Goal: Task Accomplishment & Management: Use online tool/utility

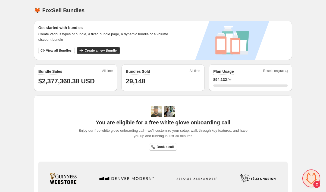
scroll to position [750, 0]
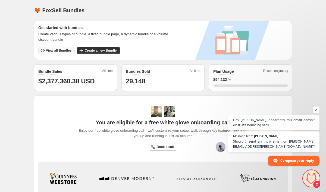
click at [64, 52] on span "View all Bundles" at bounding box center [59, 50] width 26 height 4
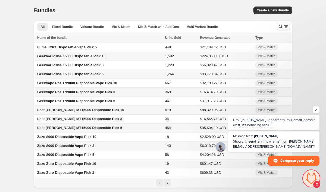
scroll to position [750, 0]
click at [287, 27] on icon "Search and filter results" at bounding box center [286, 26] width 5 height 5
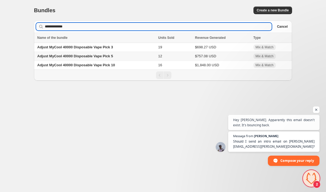
click at [125, 24] on input "**********" at bounding box center [158, 27] width 227 height 8
type input "**********"
click at [101, 48] on span "Adjust MyCool 40000 Disposable Vape Pick 3" at bounding box center [75, 47] width 76 height 4
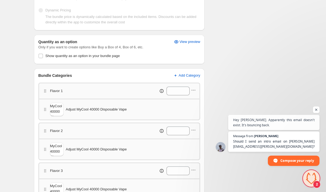
scroll to position [140, 0]
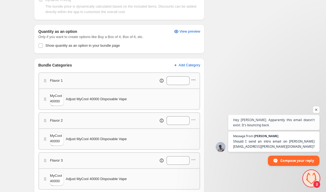
click at [193, 80] on icon "button" at bounding box center [193, 79] width 5 height 5
click at [191, 91] on span "Edit products" at bounding box center [196, 90] width 30 height 5
click at [194, 121] on icon "button" at bounding box center [193, 119] width 5 height 5
click at [194, 129] on span "Edit products" at bounding box center [196, 130] width 30 height 5
click at [194, 159] on icon "button" at bounding box center [193, 159] width 5 height 5
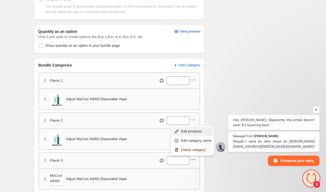
click at [197, 132] on span "Edit products" at bounding box center [196, 131] width 30 height 5
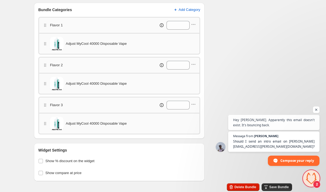
scroll to position [196, 0]
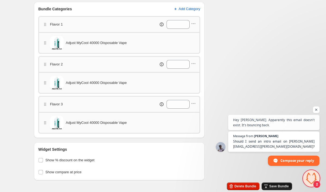
click at [265, 188] on icon "button" at bounding box center [265, 186] width 5 height 5
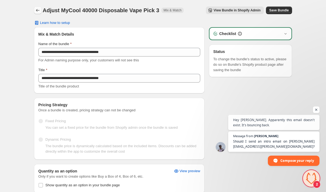
scroll to position [0, 0]
click at [37, 10] on icon "Back" at bounding box center [37, 10] width 5 height 5
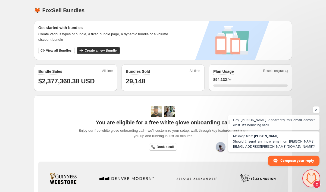
scroll to position [750, 0]
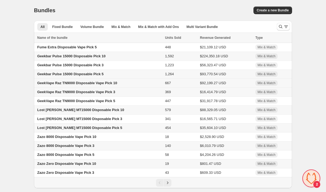
scroll to position [750, 0]
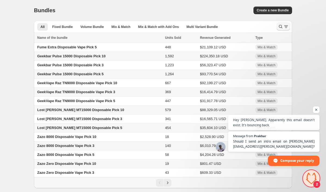
click at [285, 26] on icon "Search and filter results" at bounding box center [286, 26] width 5 height 5
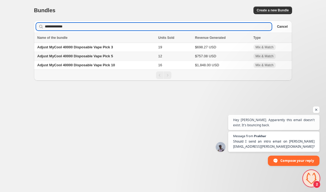
type input "**********"
click at [137, 58] on td "Adjust MyCool 40000 Disposable Vape Pick 5" at bounding box center [95, 56] width 123 height 9
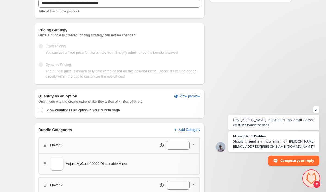
scroll to position [186, 0]
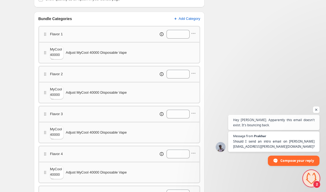
click at [196, 30] on div "Flavor 1 *" at bounding box center [119, 34] width 162 height 16
click at [195, 34] on icon "button" at bounding box center [193, 33] width 5 height 5
click at [194, 44] on span "Edit products" at bounding box center [196, 43] width 30 height 5
click at [193, 73] on icon "button" at bounding box center [193, 73] width 5 height 5
click at [193, 82] on span "Edit products" at bounding box center [196, 83] width 30 height 5
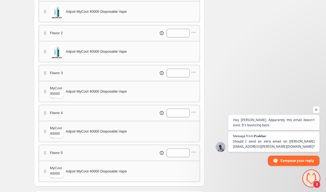
scroll to position [230, 0]
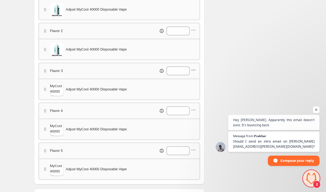
click at [194, 70] on icon "button" at bounding box center [193, 69] width 5 height 5
click at [195, 80] on span "Edit products" at bounding box center [196, 80] width 30 height 5
click at [195, 111] on icon "button" at bounding box center [193, 109] width 5 height 5
click at [194, 120] on span "Edit products" at bounding box center [196, 120] width 30 height 5
click at [196, 150] on icon "button" at bounding box center [193, 149] width 5 height 5
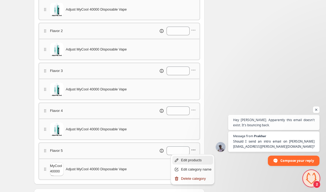
click at [194, 159] on span "Edit products" at bounding box center [196, 160] width 30 height 5
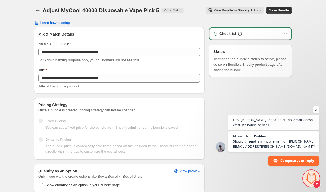
scroll to position [0, 0]
click at [278, 7] on button "Save Bundle" at bounding box center [279, 11] width 26 height 8
click at [39, 11] on icon "Back" at bounding box center [37, 10] width 5 height 5
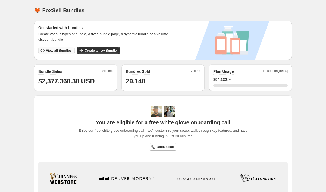
click at [59, 51] on span "View all Bundles" at bounding box center [59, 50] width 26 height 4
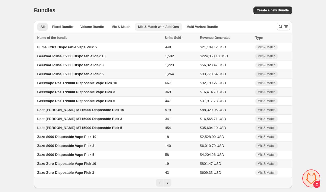
scroll to position [750, 0]
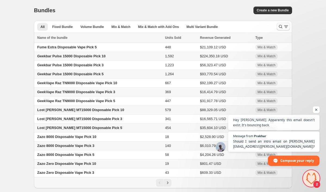
click at [316, 110] on span "Open chat" at bounding box center [316, 110] width 7 height 7
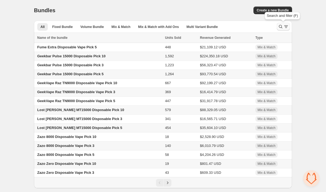
click at [281, 25] on icon "Search and filter results" at bounding box center [281, 27] width 4 height 4
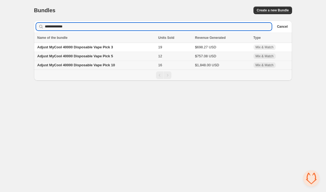
type input "**********"
click at [93, 67] on span "Adjust MyCool 40000 Disposable Vape Pick 10" at bounding box center [76, 65] width 78 height 4
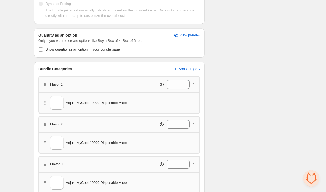
scroll to position [144, 0]
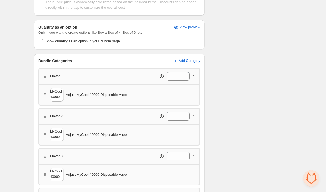
click at [194, 77] on icon "button" at bounding box center [193, 75] width 5 height 5
click at [194, 84] on span "Edit products" at bounding box center [196, 85] width 30 height 5
click at [196, 117] on icon "button" at bounding box center [193, 115] width 5 height 5
click at [196, 125] on span "Edit products" at bounding box center [196, 125] width 30 height 5
click at [193, 154] on icon "button" at bounding box center [193, 155] width 5 height 5
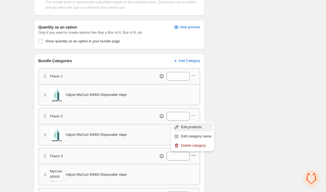
click at [189, 126] on span "Edit products" at bounding box center [196, 127] width 30 height 5
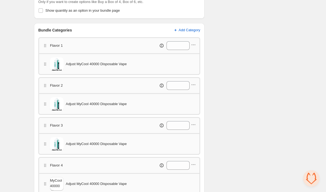
scroll to position [213, 0]
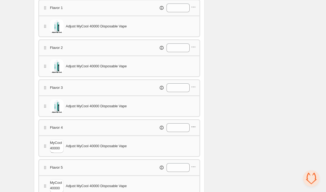
click at [193, 127] on icon "button" at bounding box center [193, 126] width 5 height 5
click at [196, 135] on span "Edit products" at bounding box center [196, 137] width 30 height 5
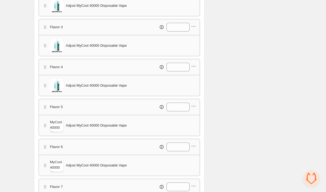
scroll to position [279, 0]
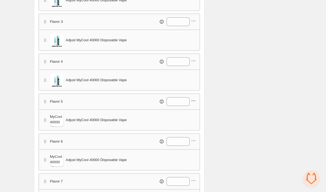
click at [194, 102] on icon "button" at bounding box center [193, 100] width 5 height 5
click at [195, 110] on span "Edit products" at bounding box center [196, 110] width 30 height 5
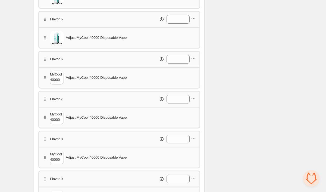
scroll to position [363, 0]
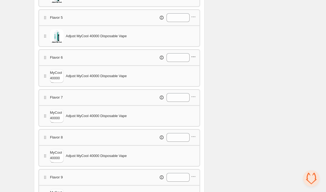
click at [194, 56] on icon "button" at bounding box center [193, 56] width 5 height 5
click at [191, 68] on span "Edit products" at bounding box center [196, 66] width 30 height 5
click at [195, 96] on icon "button" at bounding box center [193, 96] width 5 height 5
click at [195, 106] on span "Edit products" at bounding box center [196, 106] width 30 height 5
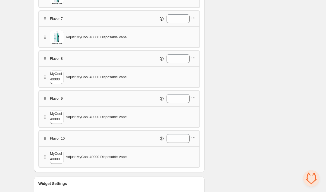
scroll to position [443, 0]
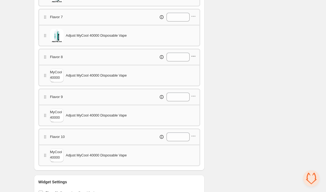
click at [193, 55] on icon "button" at bounding box center [193, 56] width 5 height 5
click at [193, 66] on span "Edit products" at bounding box center [196, 66] width 30 height 5
click at [194, 97] on icon "button" at bounding box center [193, 96] width 5 height 5
click at [194, 106] on span "Edit products" at bounding box center [196, 106] width 30 height 5
click at [193, 137] on icon "button" at bounding box center [193, 136] width 1 height 1
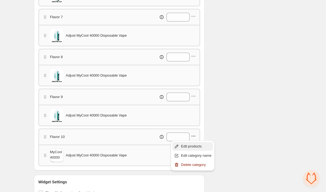
click at [193, 148] on span "Edit products" at bounding box center [196, 146] width 30 height 5
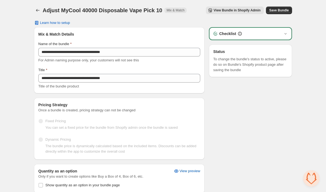
scroll to position [0, 0]
click at [283, 9] on span "Save Bundle" at bounding box center [279, 10] width 20 height 4
click at [272, 11] on span "Save Bundle" at bounding box center [279, 10] width 20 height 4
click at [39, 10] on icon "Back" at bounding box center [37, 10] width 5 height 5
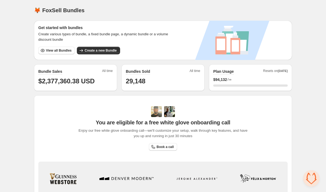
scroll to position [750, 0]
